Goal: Navigation & Orientation: Find specific page/section

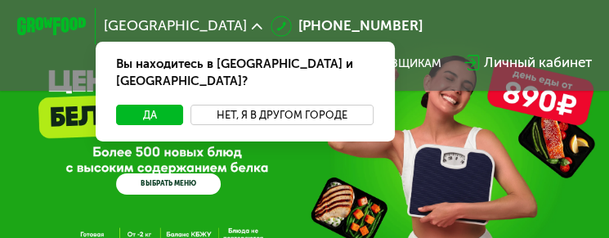
click at [276, 105] on button "Нет, я в другом городе" at bounding box center [281, 115] width 183 height 21
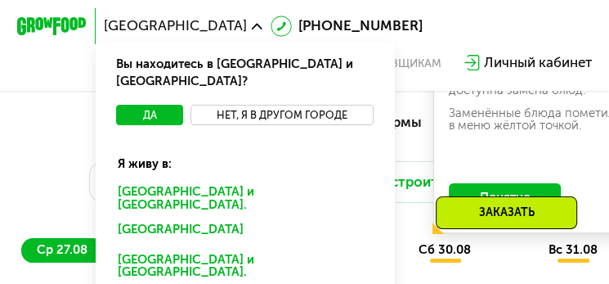
scroll to position [572, 0]
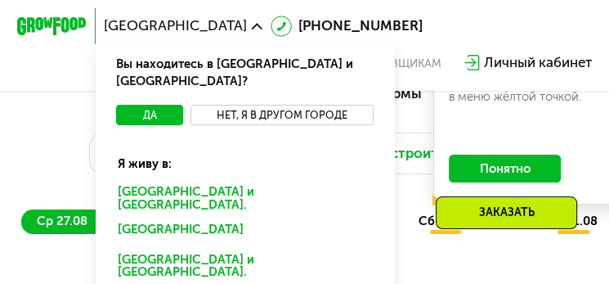
click at [269, 105] on button "Нет, я в другом городе" at bounding box center [281, 115] width 183 height 21
click at [408, 25] on div "[GEOGRAPHIC_DATA] Вы находитесь в [GEOGRAPHIC_DATA] и [GEOGRAPHIC_DATA]? Да Нет…" at bounding box center [304, 45] width 592 height 74
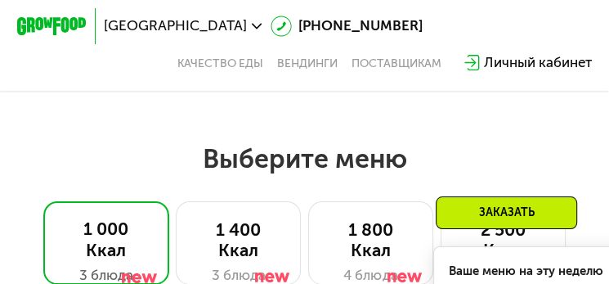
scroll to position [327, 0]
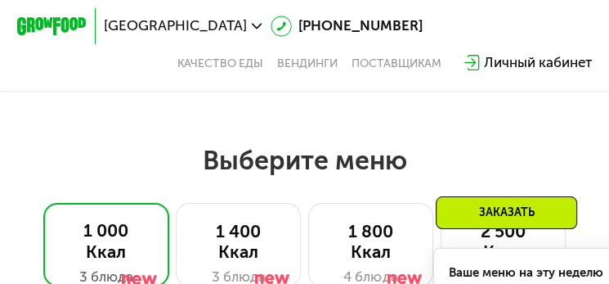
click at [147, 16] on div "[GEOGRAPHIC_DATA]" at bounding box center [183, 26] width 175 height 31
click at [151, 28] on span "[GEOGRAPHIC_DATA]" at bounding box center [175, 26] width 143 height 14
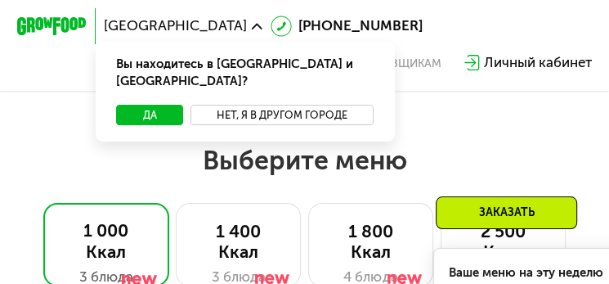
drag, startPoint x: 271, startPoint y: 98, endPoint x: 253, endPoint y: 113, distance: 23.9
click at [273, 105] on button "Нет, я в другом городе" at bounding box center [281, 115] width 183 height 21
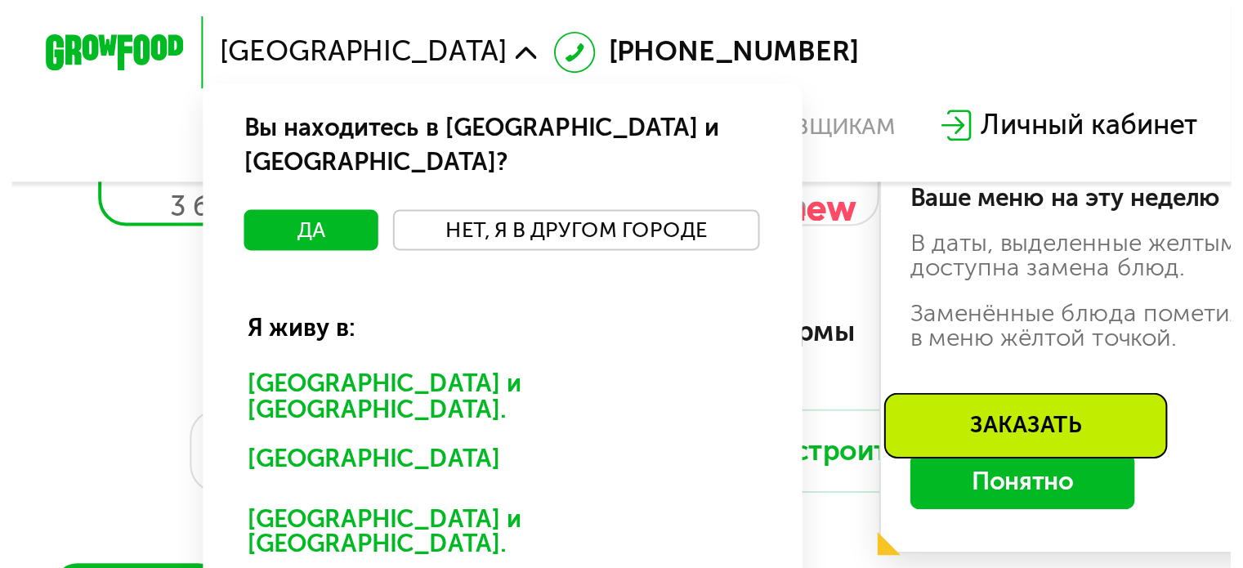
scroll to position [572, 0]
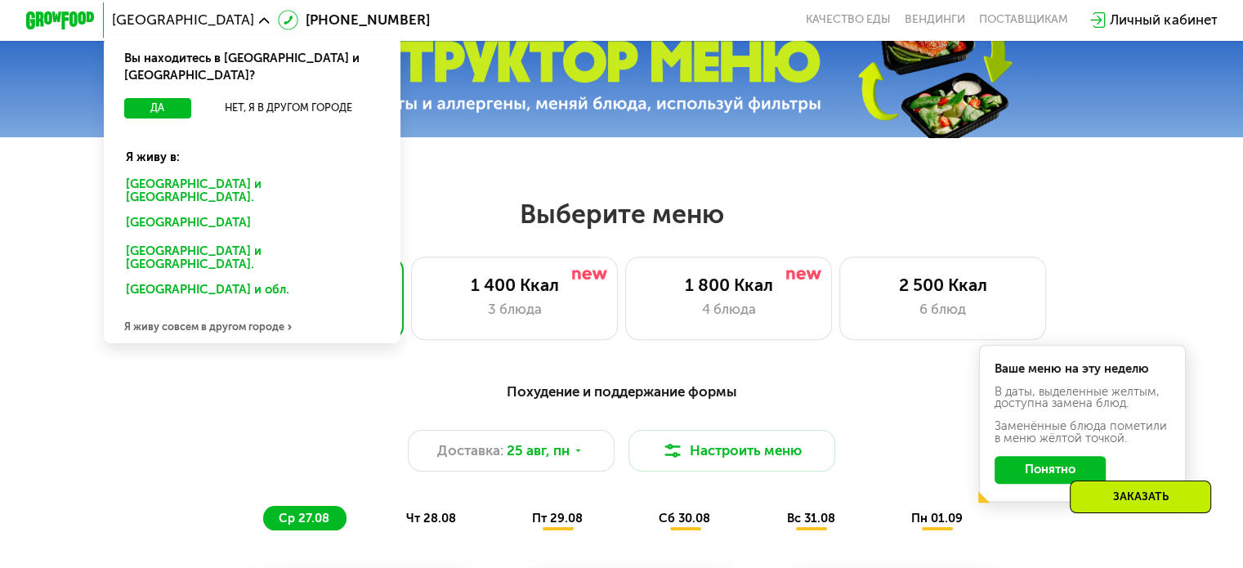
click at [277, 237] on div "Я живу совсем в другом городе" at bounding box center [252, 326] width 297 height 34
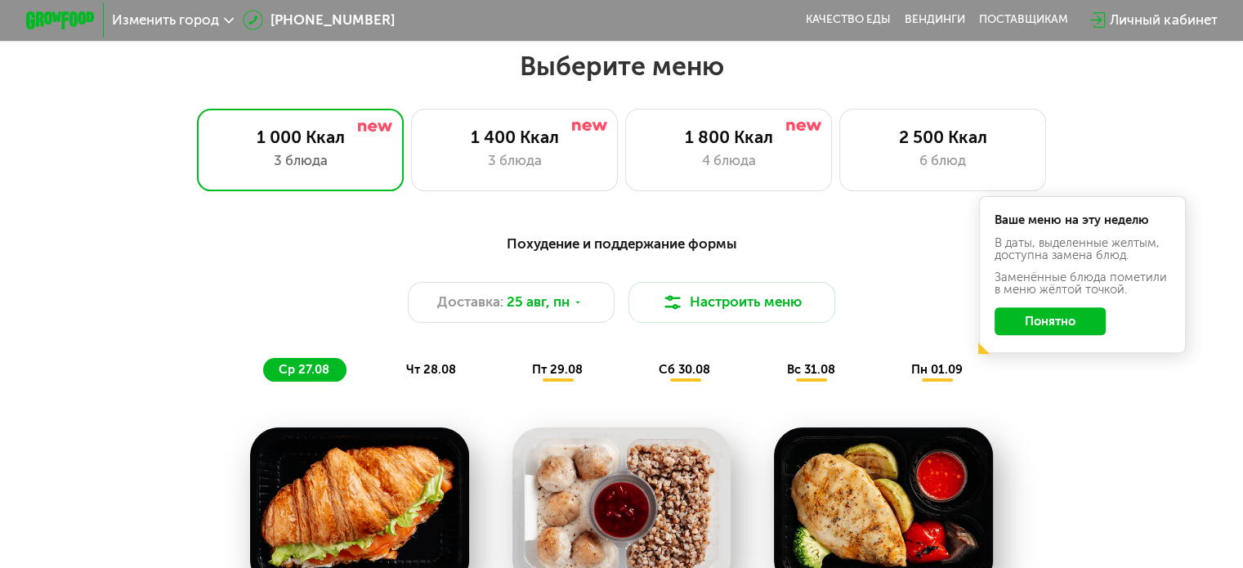
scroll to position [0, 0]
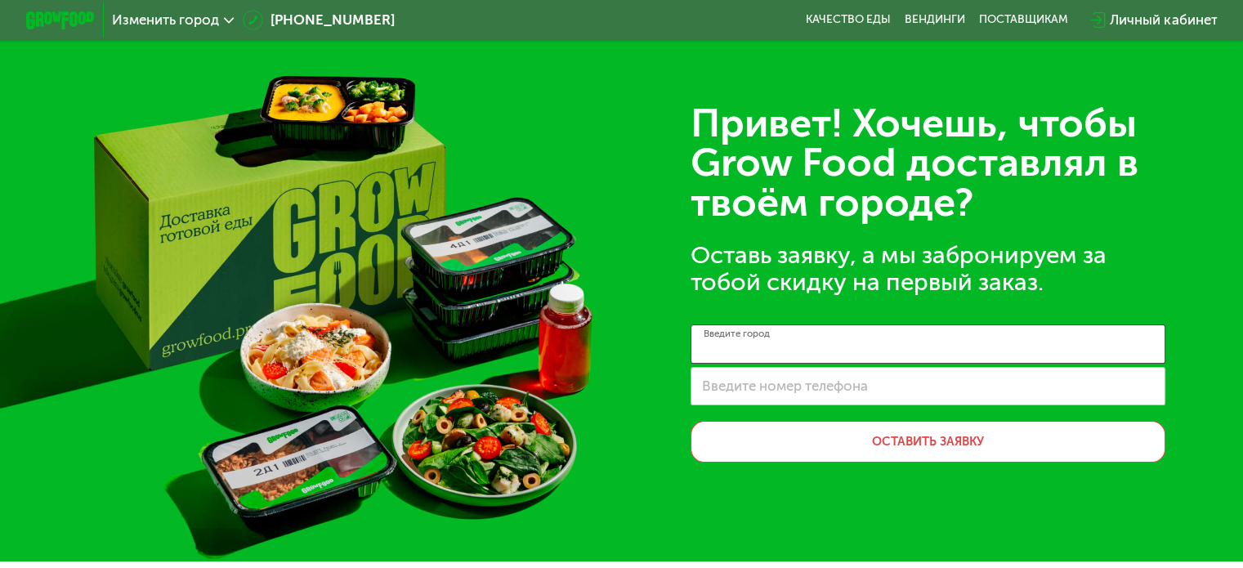
click at [620, 237] on input "Введите город" at bounding box center [928, 343] width 475 height 39
click at [620, 237] on input "Введите номер телефона" at bounding box center [928, 386] width 475 height 39
click at [620, 237] on input "Введите город" at bounding box center [928, 343] width 475 height 39
type input "*"
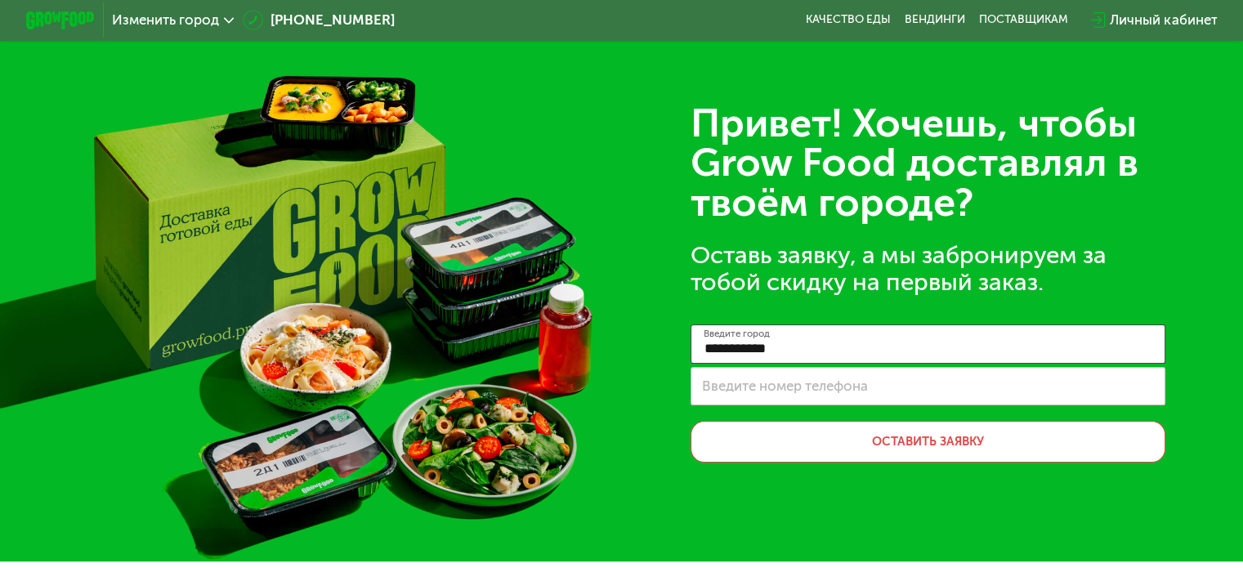
type input "**********"
